Goal: Navigation & Orientation: Understand site structure

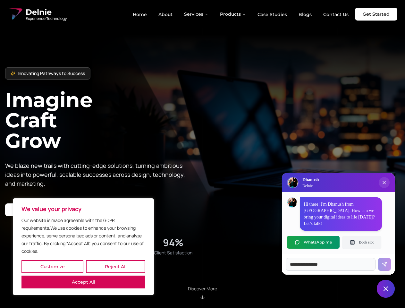
click at [52, 266] on button "Customize" at bounding box center [52, 266] width 62 height 13
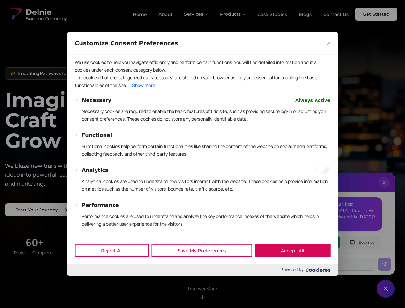
click at [115, 266] on div at bounding box center [202, 154] width 405 height 308
click at [83, 275] on div "Customize Consent Preferences We use cookies to help you navigate efficiently a…" at bounding box center [202, 153] width 271 height 243
click at [202, 154] on p "Functional cookies help perform certain functionalities like sharing the conten…" at bounding box center [206, 149] width 248 height 15
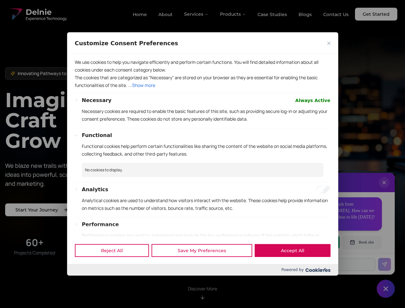
click at [196, 14] on div at bounding box center [202, 154] width 405 height 308
click at [233, 14] on div at bounding box center [202, 154] width 405 height 308
click at [384, 189] on div at bounding box center [202, 154] width 405 height 308
click at [313, 242] on div "Reject All Save My Preferences Accept All" at bounding box center [202, 249] width 271 height 27
click at [361, 242] on div at bounding box center [202, 154] width 405 height 308
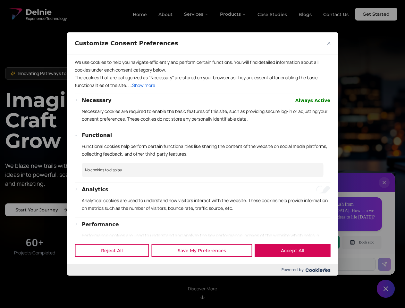
click at [385, 288] on div at bounding box center [202, 154] width 405 height 308
